Goal: Information Seeking & Learning: Learn about a topic

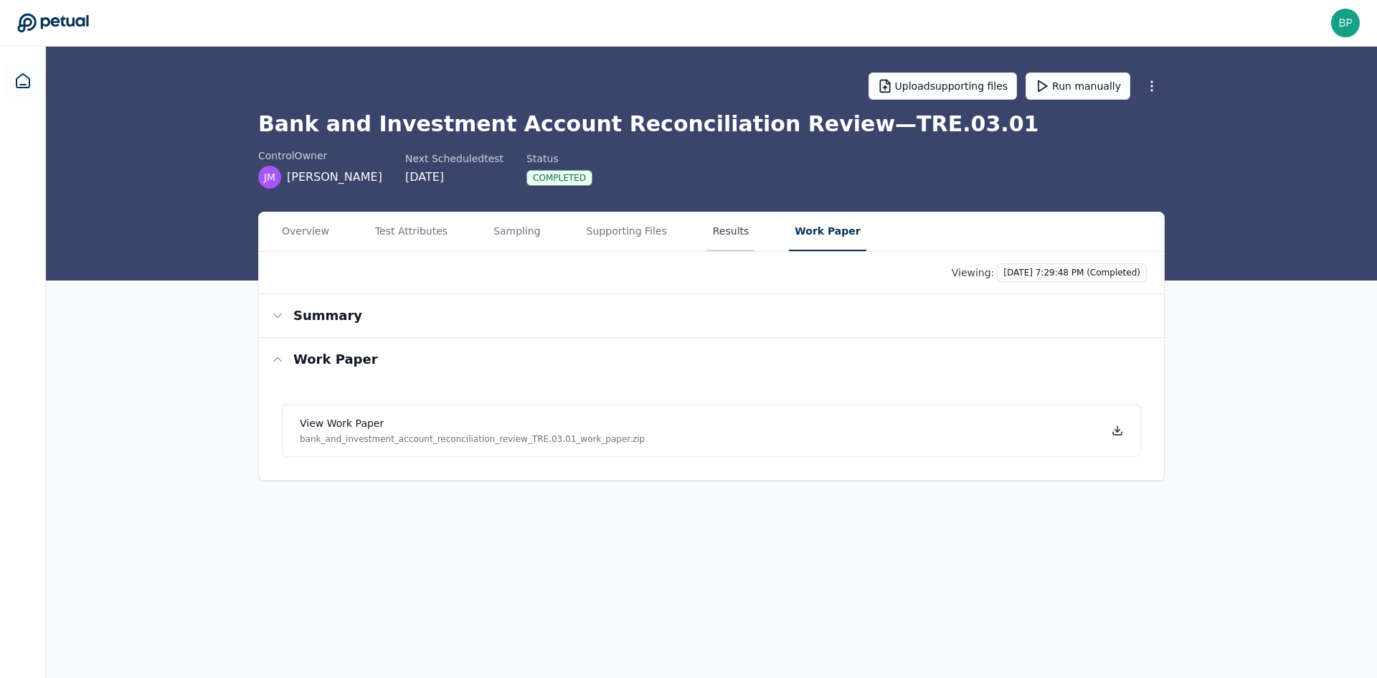
click at [723, 237] on button "Results" at bounding box center [731, 231] width 48 height 39
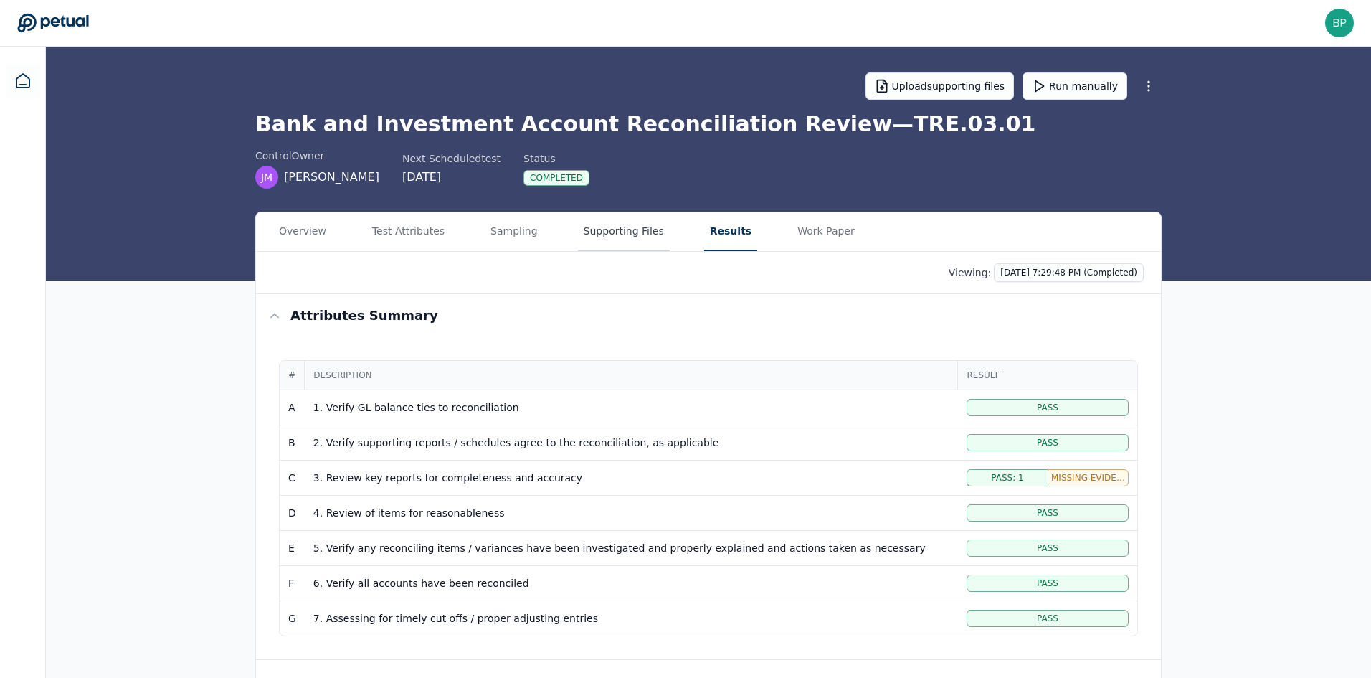
click at [608, 227] on button "Supporting Files" at bounding box center [624, 231] width 92 height 39
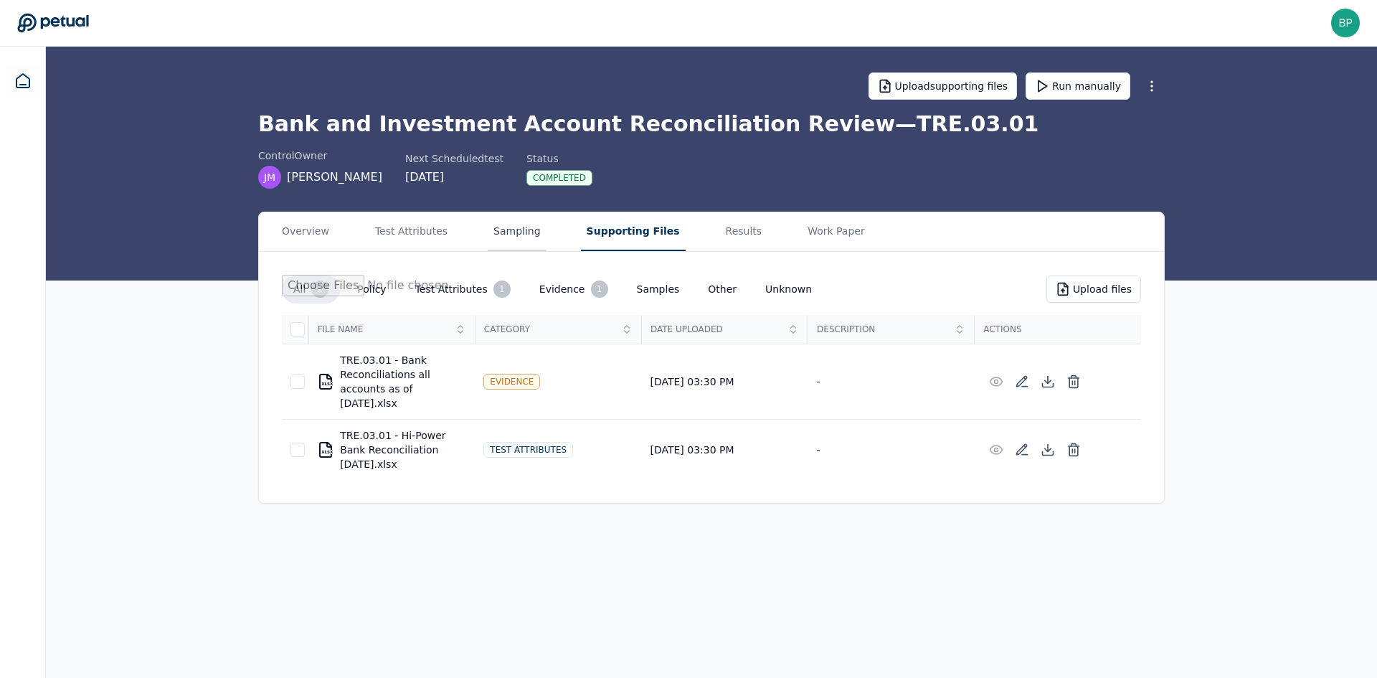
drag, startPoint x: 509, startPoint y: 240, endPoint x: 424, endPoint y: 243, distance: 85.4
click at [508, 240] on button "Sampling" at bounding box center [517, 231] width 59 height 39
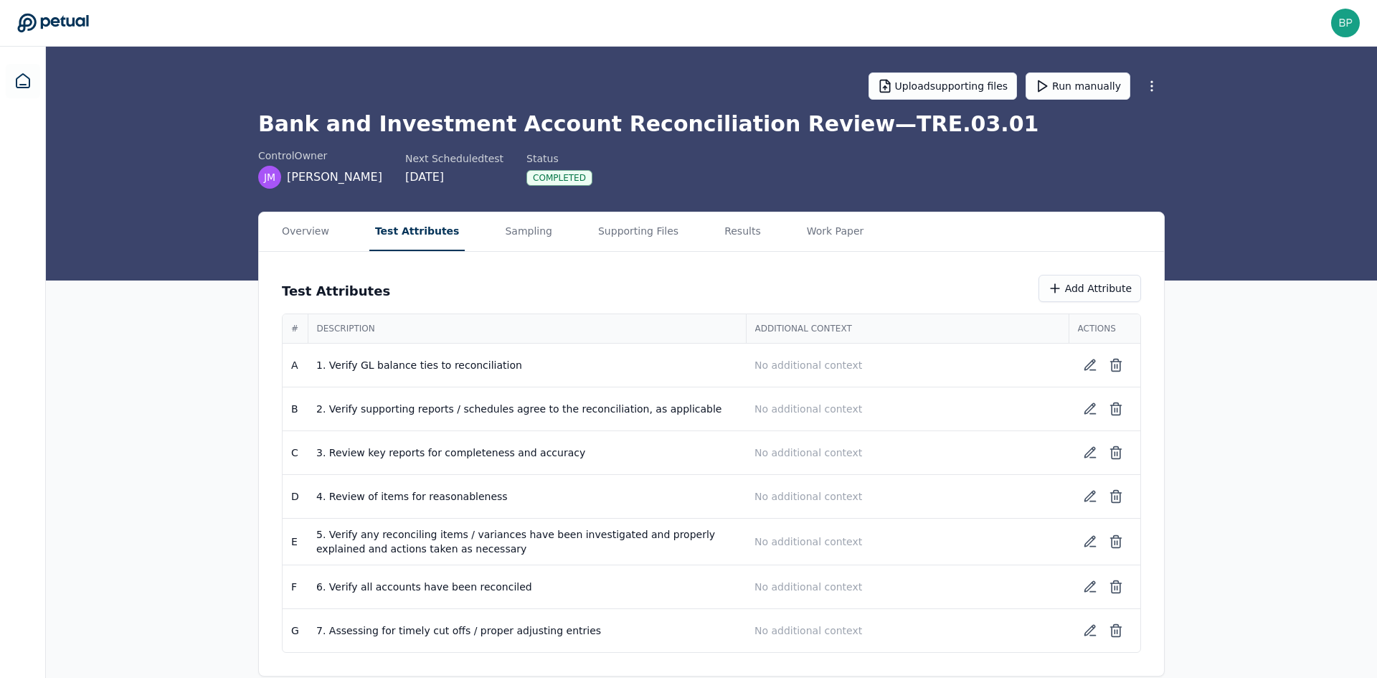
click at [418, 243] on button "Test Attributes" at bounding box center [417, 231] width 96 height 39
click at [507, 232] on button "Sampling" at bounding box center [528, 231] width 59 height 39
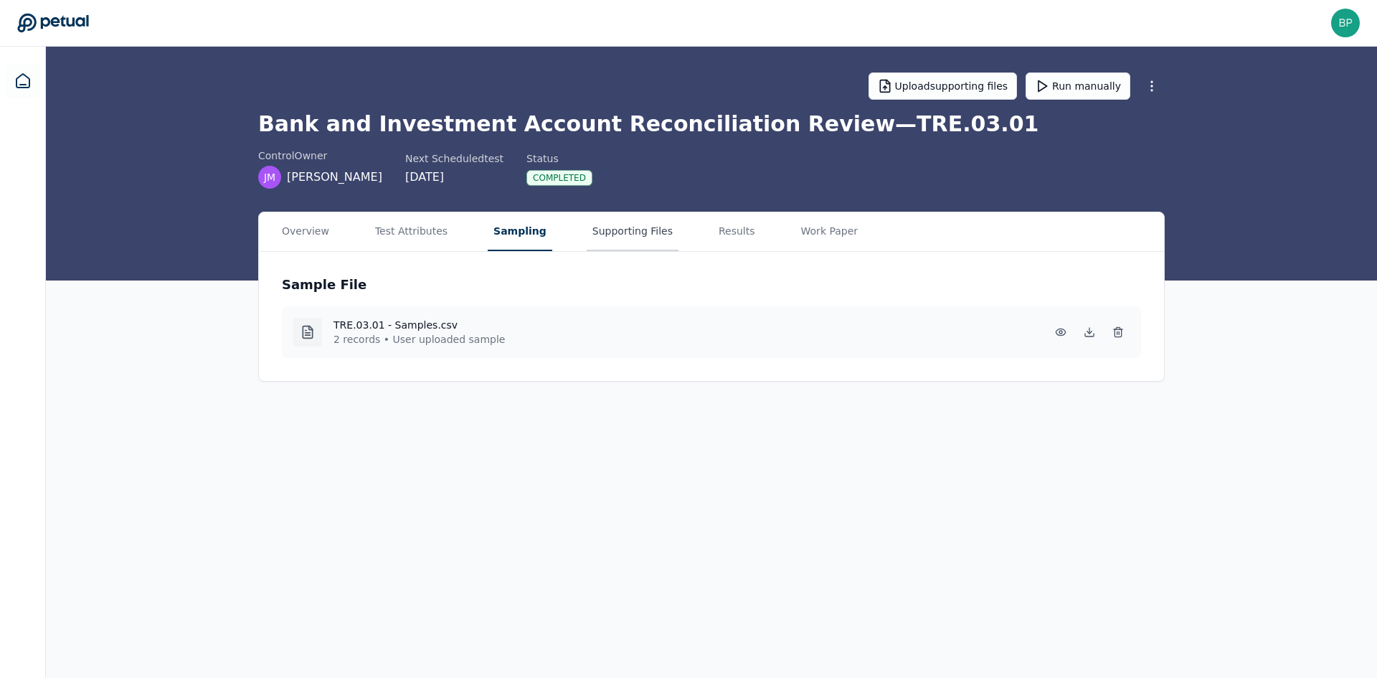
drag, startPoint x: 613, startPoint y: 228, endPoint x: 637, endPoint y: 228, distance: 24.4
click at [614, 228] on button "Supporting Files" at bounding box center [633, 231] width 92 height 39
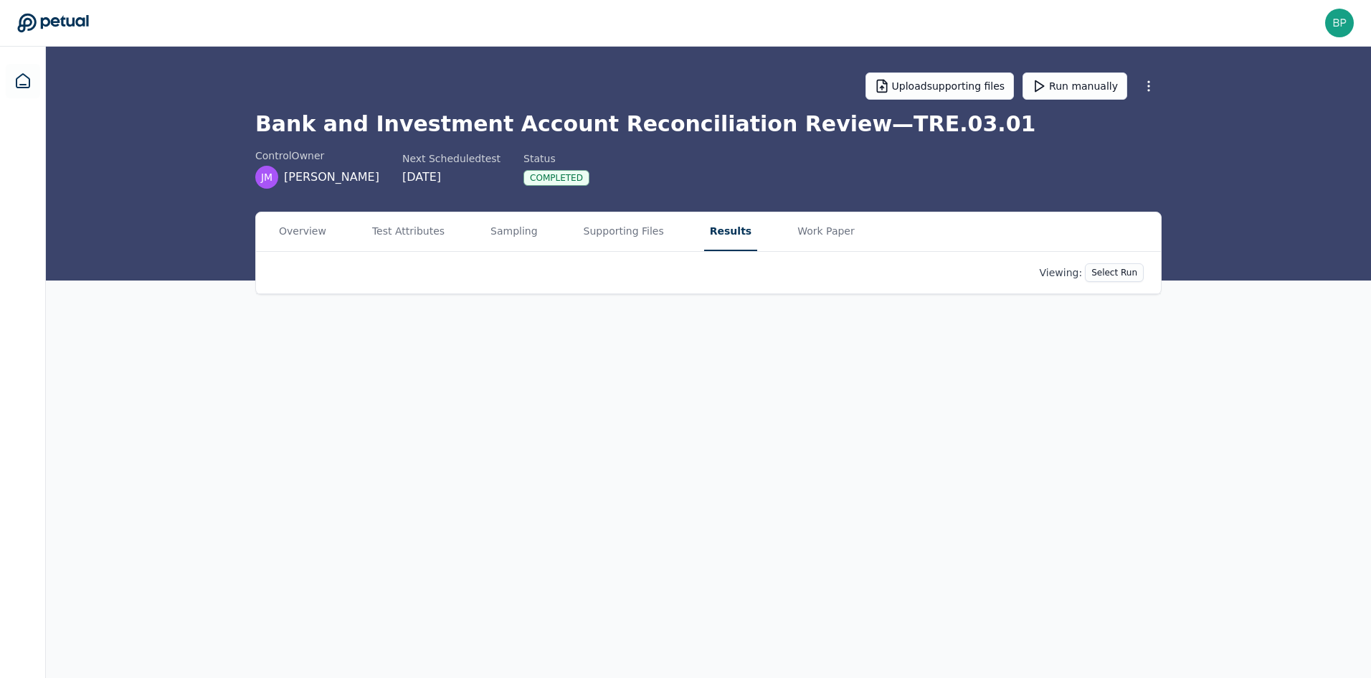
click at [707, 232] on button "Results" at bounding box center [730, 231] width 53 height 39
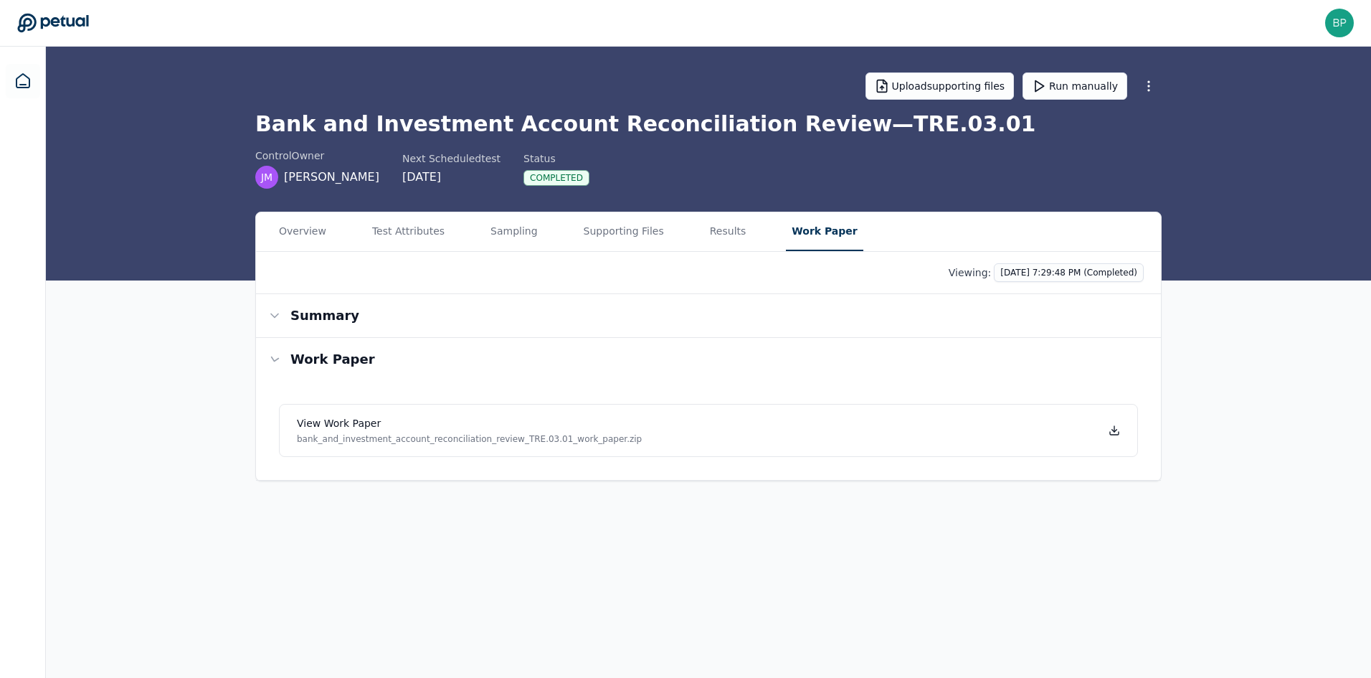
click at [786, 234] on button "Work Paper" at bounding box center [824, 231] width 77 height 39
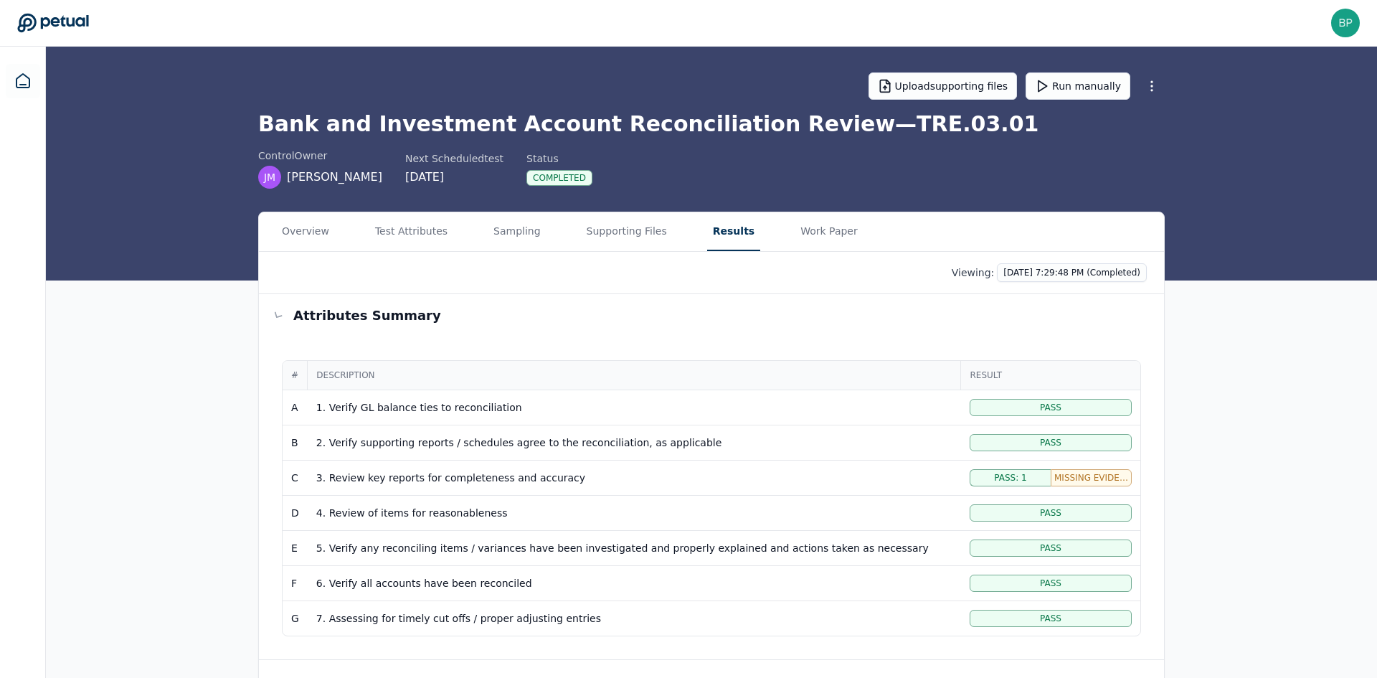
click at [707, 229] on button "Results" at bounding box center [733, 231] width 53 height 39
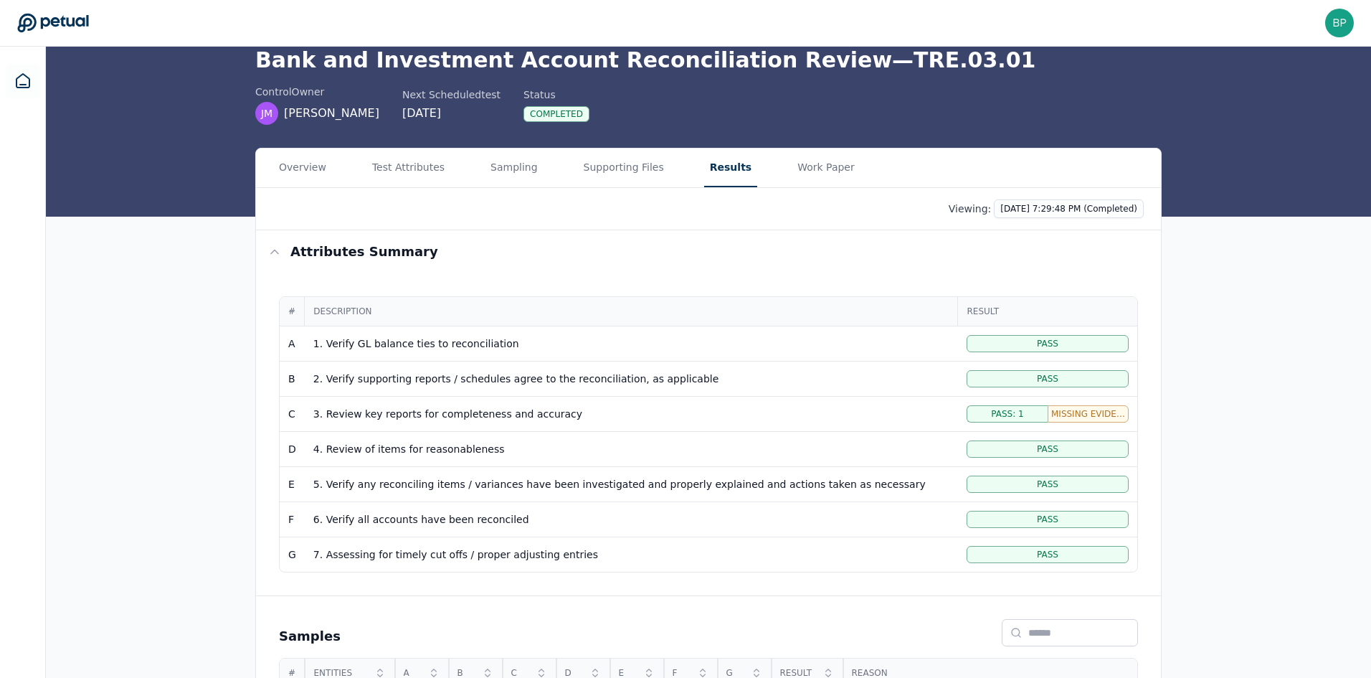
scroll to position [191, 0]
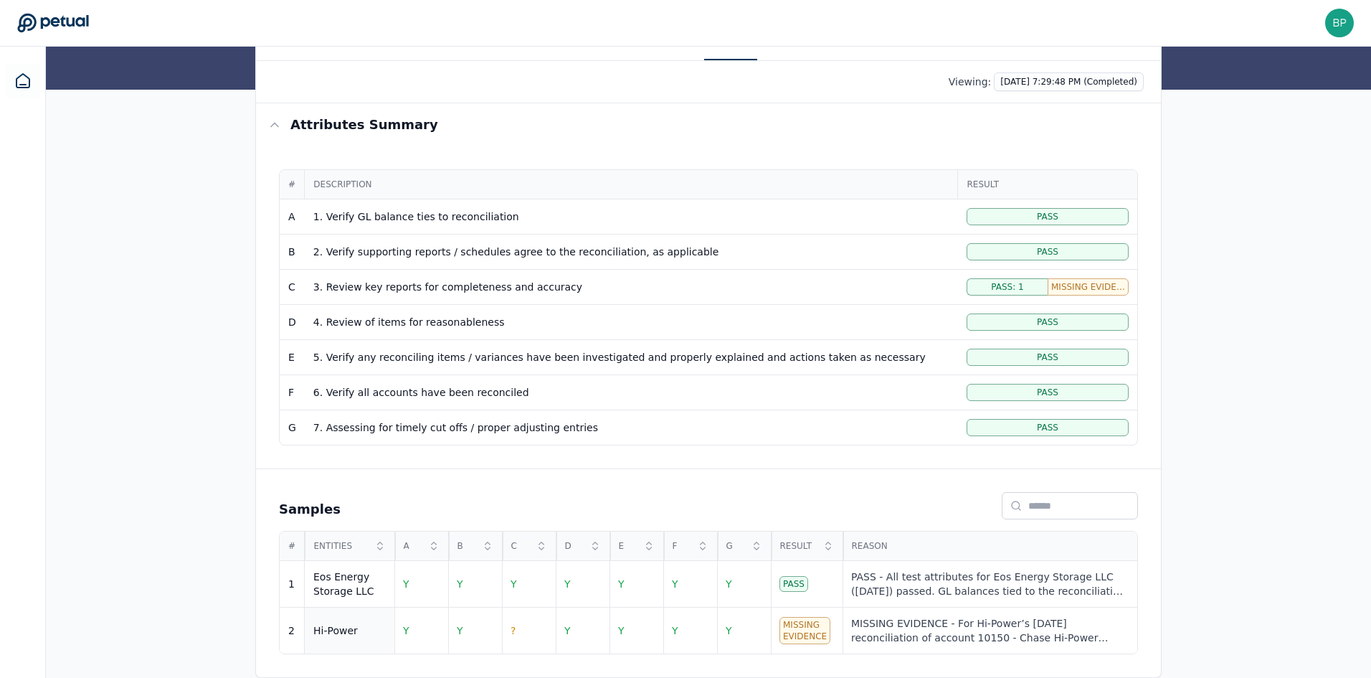
click at [373, 639] on td "Hi-Power" at bounding box center [350, 630] width 90 height 47
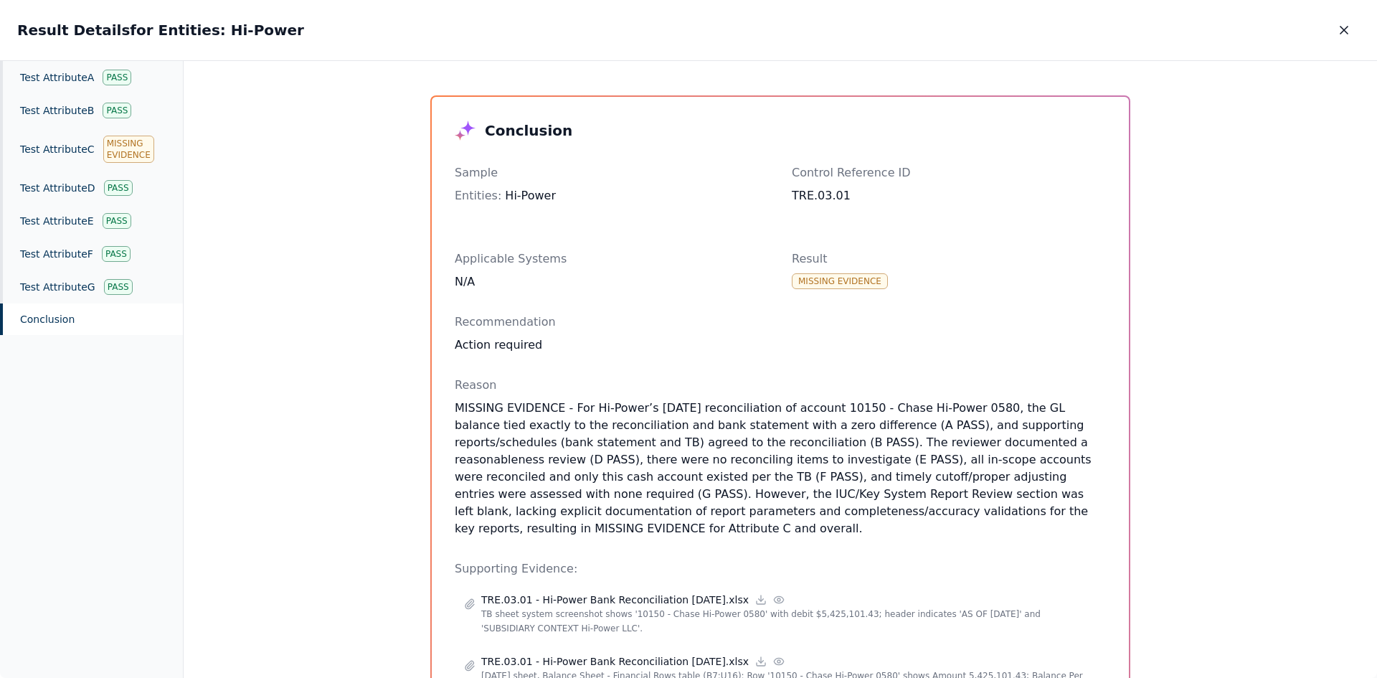
click at [51, 323] on div "Conclusion" at bounding box center [91, 319] width 183 height 32
click at [1348, 38] on button "button" at bounding box center [1344, 30] width 32 height 26
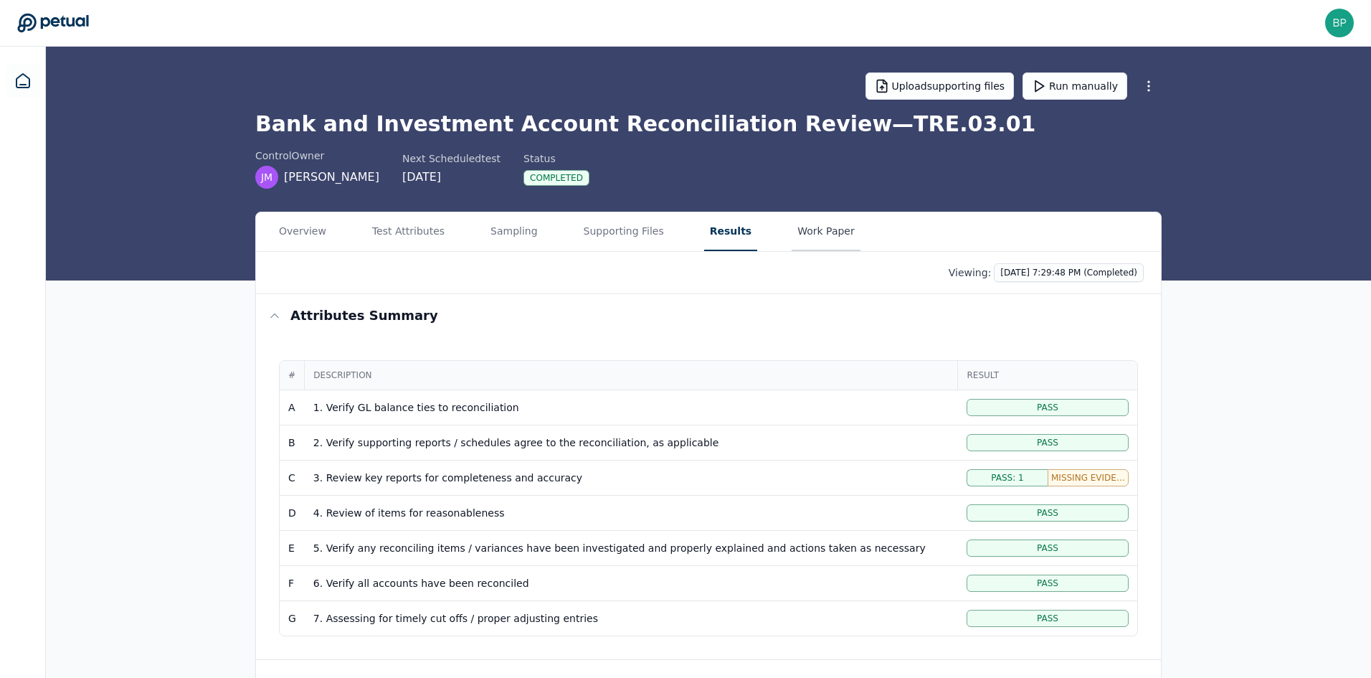
click at [804, 223] on button "Work Paper" at bounding box center [826, 231] width 69 height 39
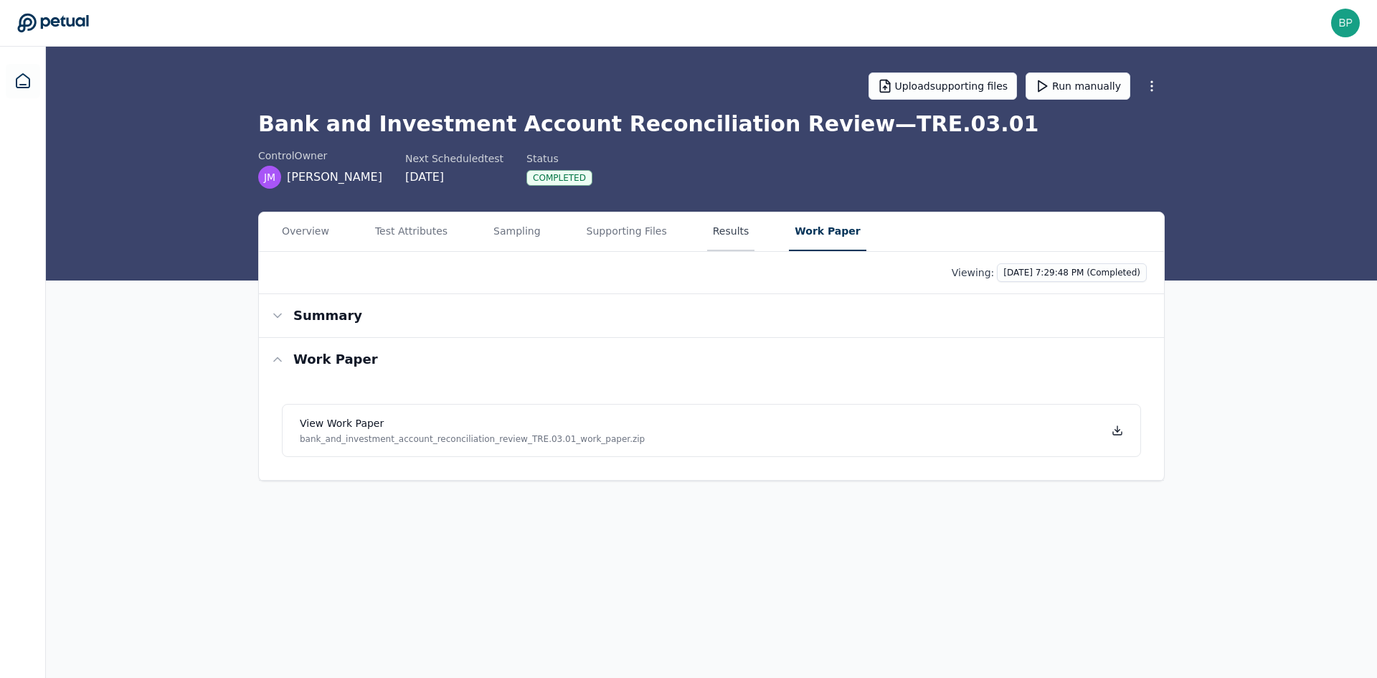
click at [716, 234] on button "Results" at bounding box center [731, 231] width 48 height 39
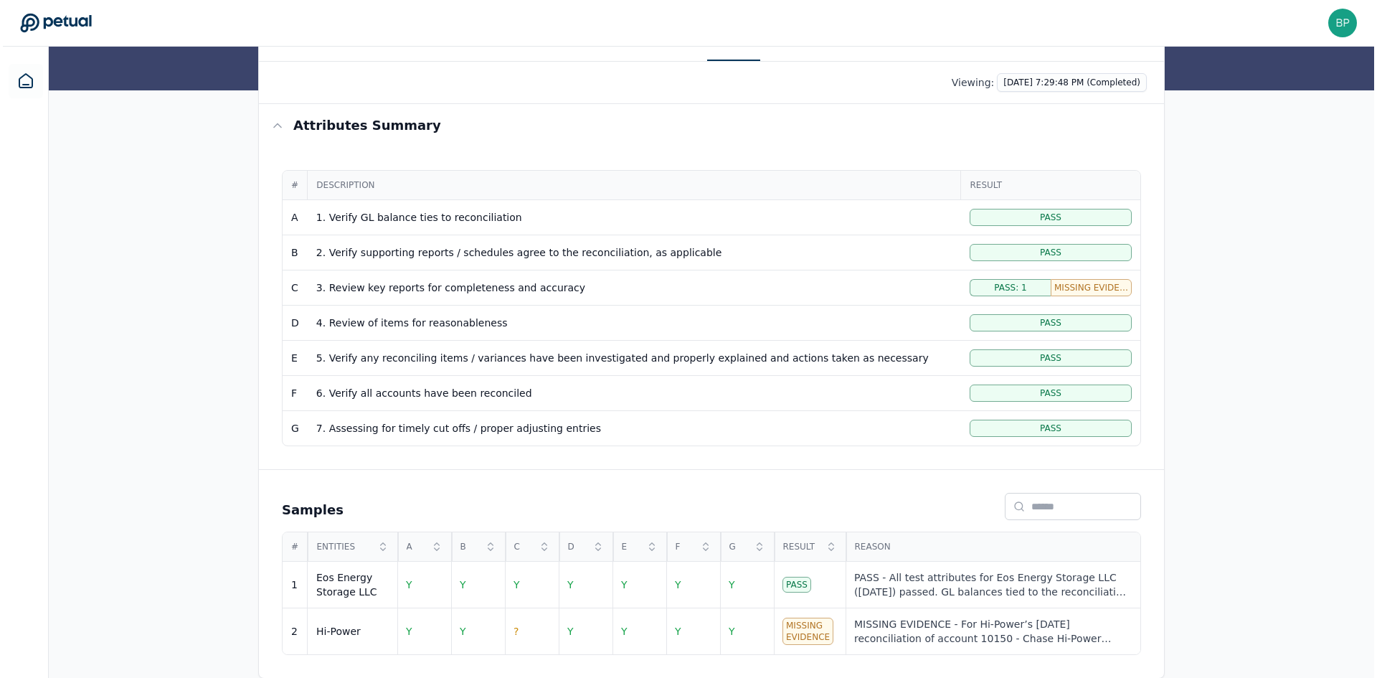
scroll to position [191, 0]
click at [364, 625] on div "Hi-Power" at bounding box center [349, 630] width 72 height 14
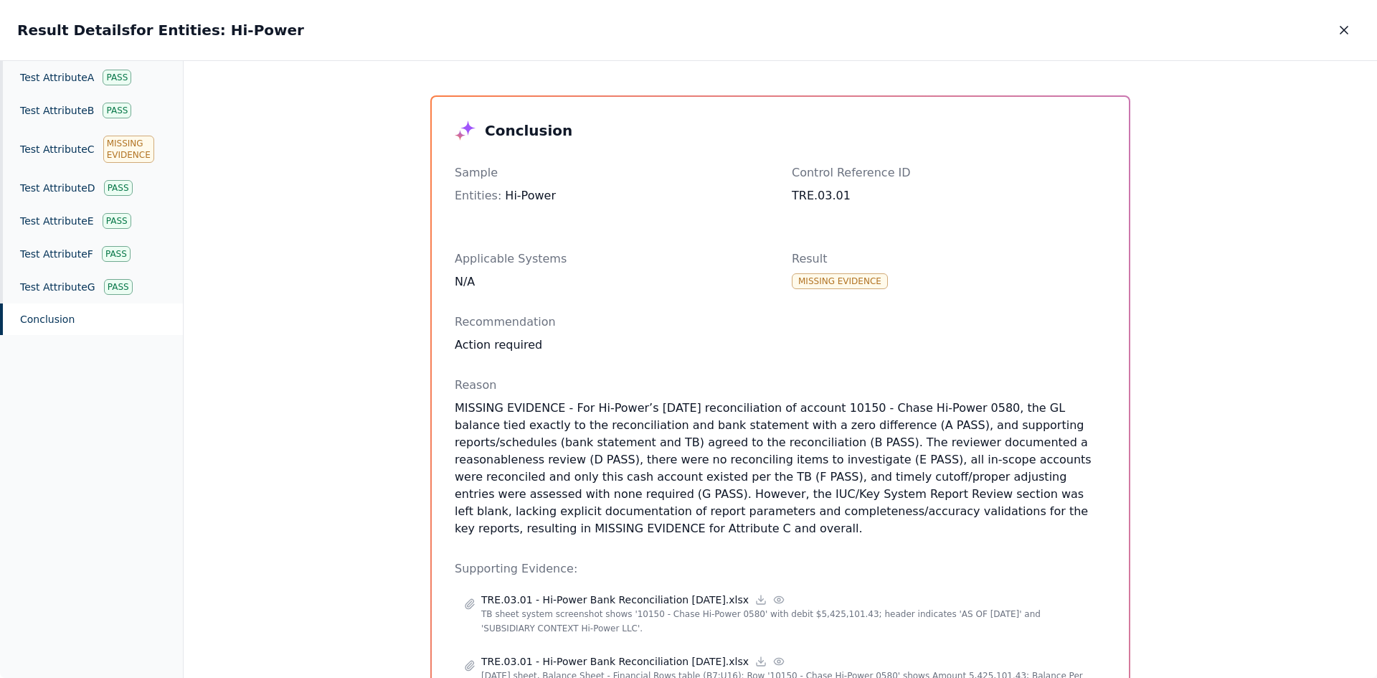
drag, startPoint x: 938, startPoint y: 475, endPoint x: 944, endPoint y: 506, distance: 31.5
click at [944, 506] on p "MISSING EVIDENCE - For Hi-Power’s [DATE] reconciliation of account 10150 - Chas…" at bounding box center [780, 468] width 651 height 138
